Goal: Task Accomplishment & Management: Manage account settings

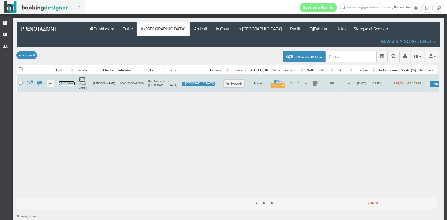
click at [64, 81] on link "B138L83445" at bounding box center [67, 83] width 16 height 4
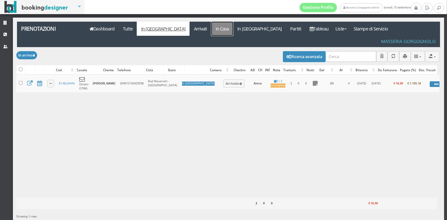
click at [211, 29] on link "In Casa" at bounding box center [222, 29] width 22 height 14
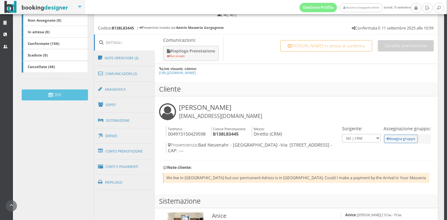
scroll to position [135, 0]
click at [122, 168] on link "Conti e Pagamenti" at bounding box center [124, 167] width 61 height 16
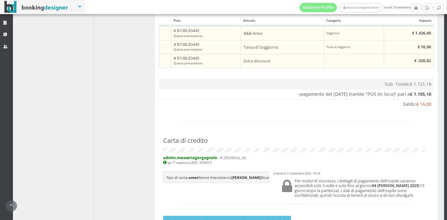
scroll to position [409, 0]
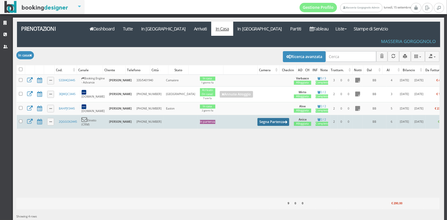
click at [257, 118] on button "Segna Partenza" at bounding box center [273, 122] width 32 height 8
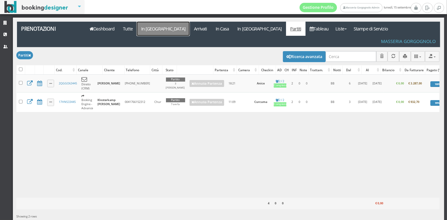
click at [148, 26] on link "In [GEOGRAPHIC_DATA]" at bounding box center [163, 29] width 53 height 14
